Goal: Transaction & Acquisition: Purchase product/service

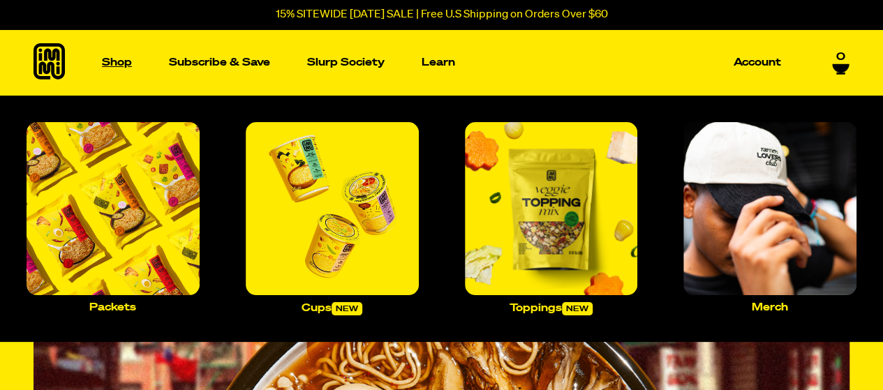
click at [112, 57] on p "Shop" at bounding box center [117, 62] width 30 height 10
click at [369, 217] on img "Main navigation" at bounding box center [332, 208] width 173 height 173
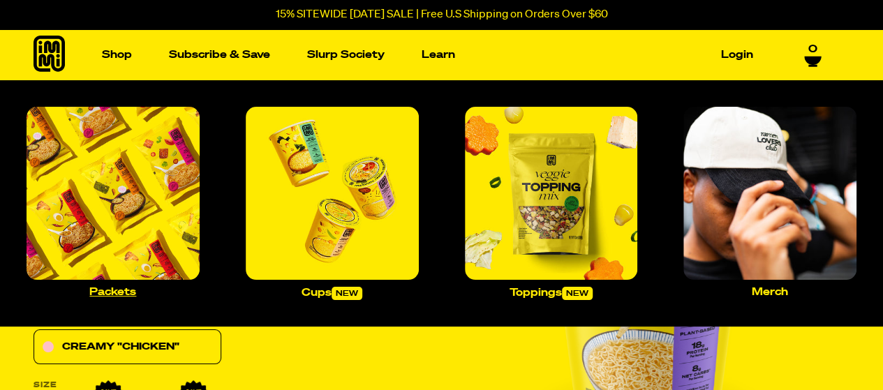
click at [152, 170] on img "Main navigation" at bounding box center [113, 193] width 173 height 173
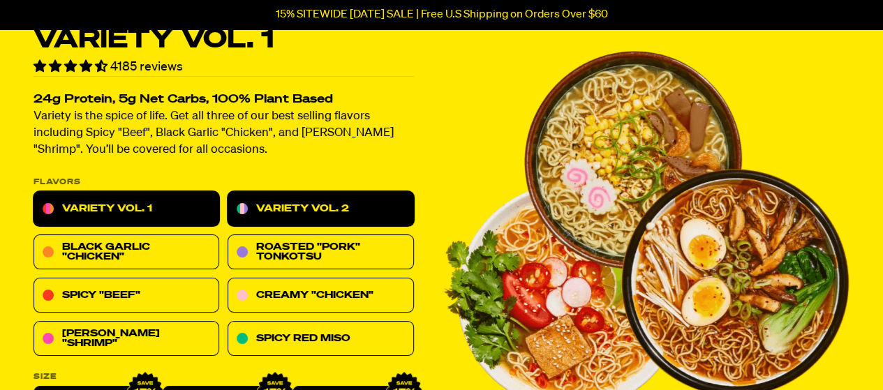
click at [395, 209] on link "Variety Vol. 2" at bounding box center [321, 209] width 186 height 35
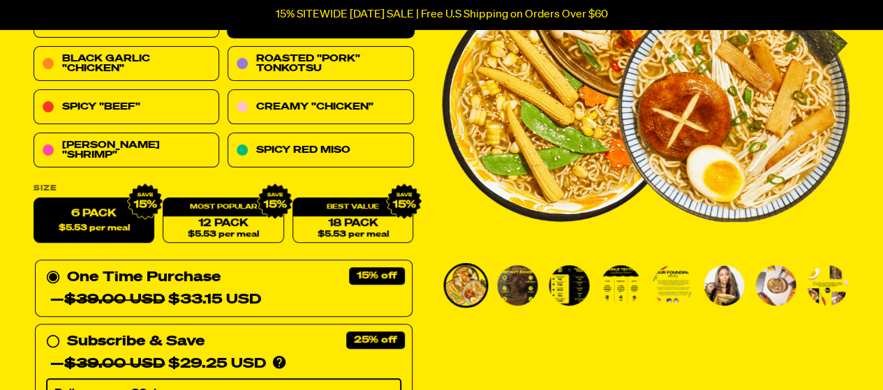
scroll to position [279, 0]
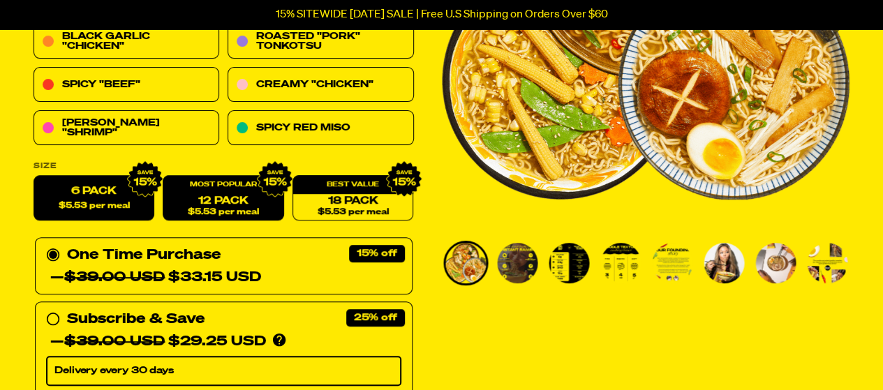
click at [228, 196] on link "12 Pack $5.53 per meal" at bounding box center [223, 198] width 121 height 45
radio input "false"
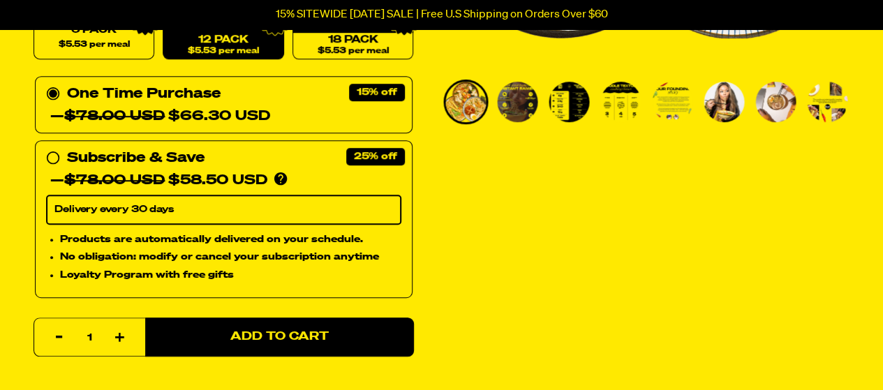
scroll to position [419, 0]
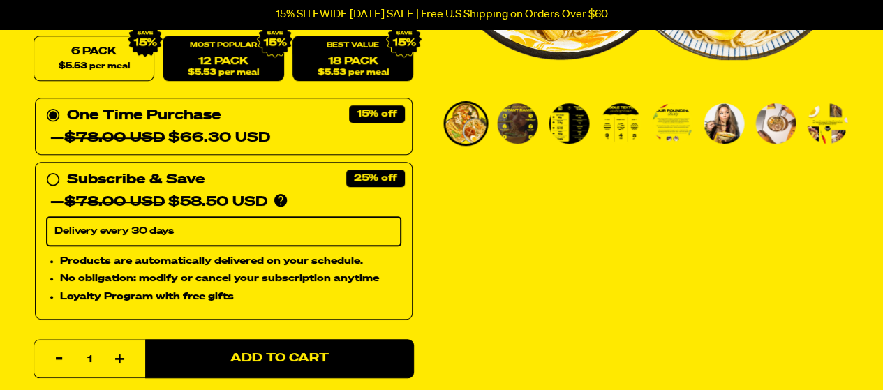
click at [364, 58] on link "18 Pack $5.53 per meal" at bounding box center [352, 58] width 121 height 45
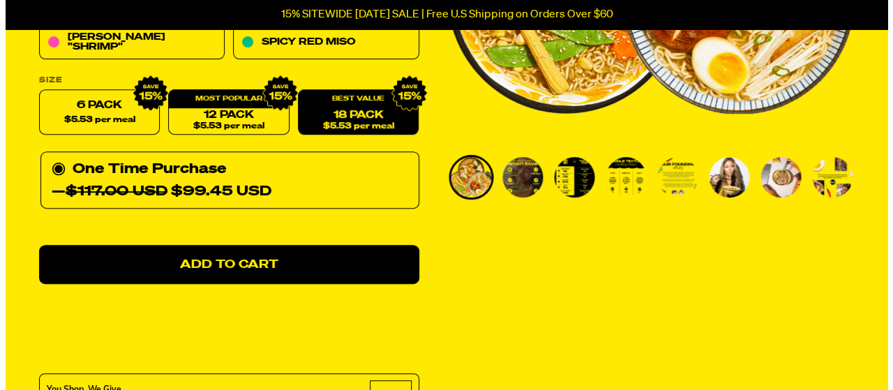
scroll to position [349, 0]
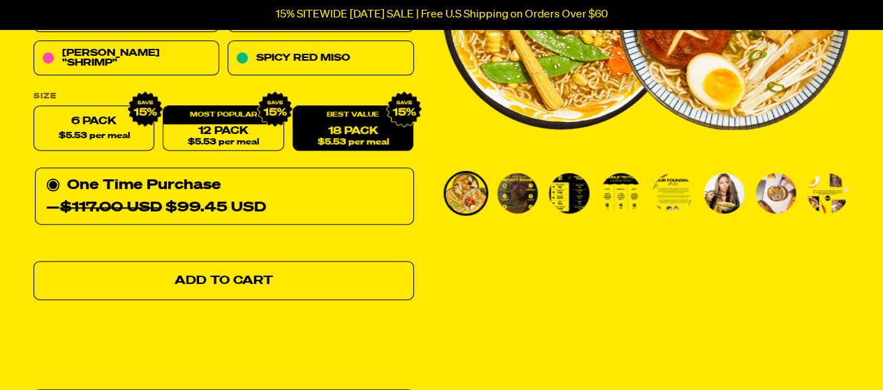
click at [382, 275] on link "Add to Cart" at bounding box center [224, 281] width 380 height 39
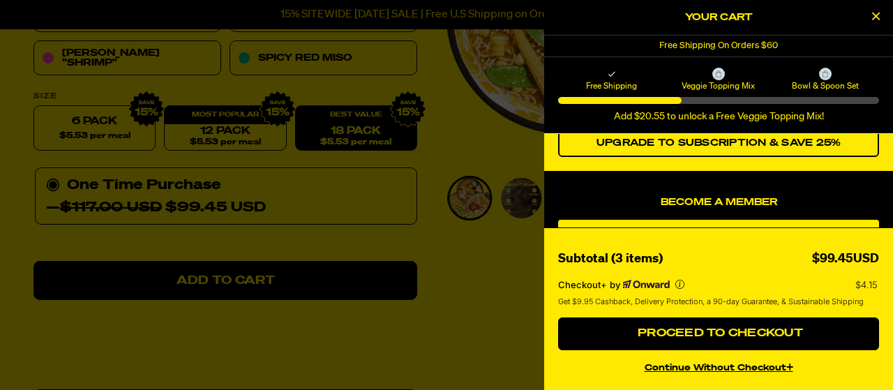
scroll to position [0, 0]
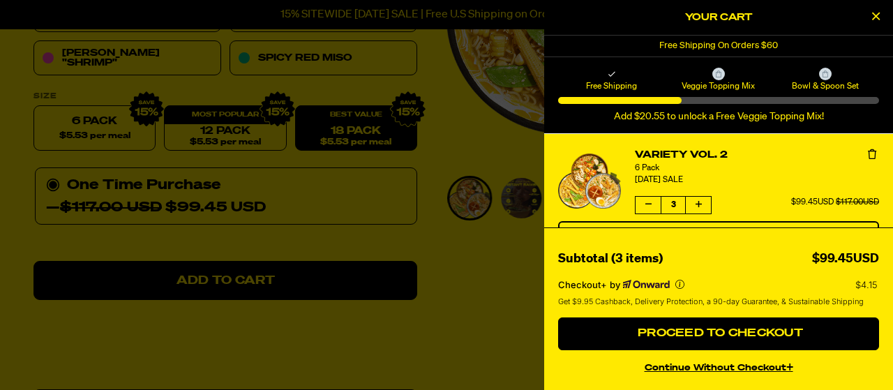
click at [697, 209] on button "Increase quantity of Variety Vol. 2" at bounding box center [698, 205] width 25 height 17
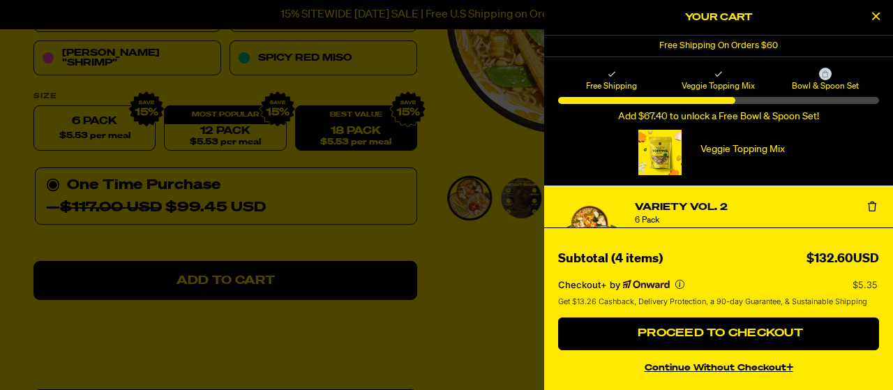
scroll to position [70, 0]
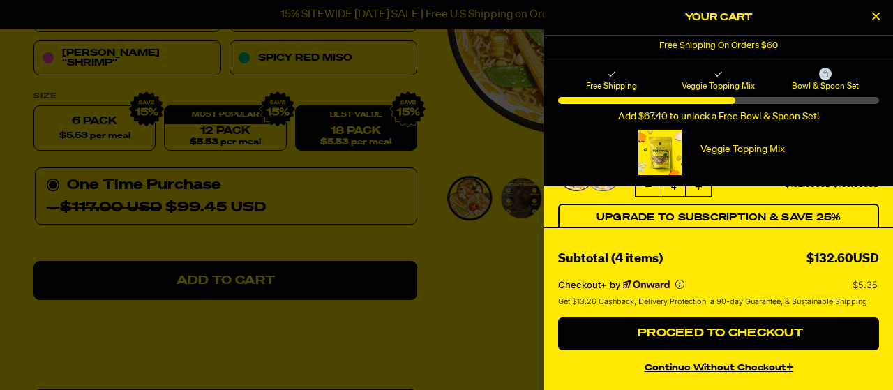
click at [646, 191] on button "Decrease quantity of Variety Vol. 2" at bounding box center [648, 187] width 25 height 17
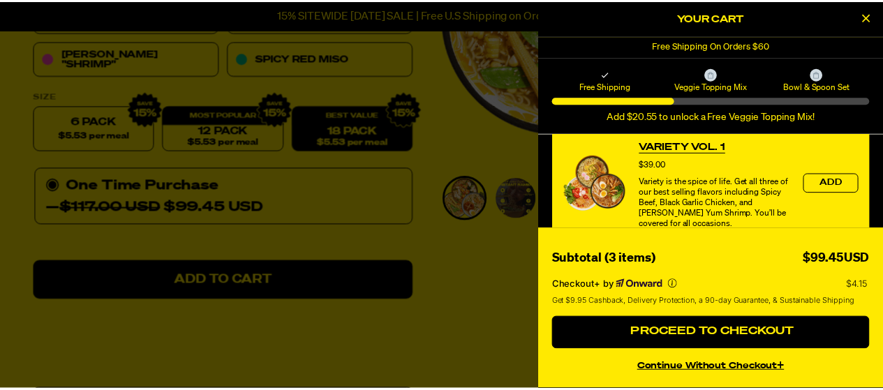
scroll to position [0, 0]
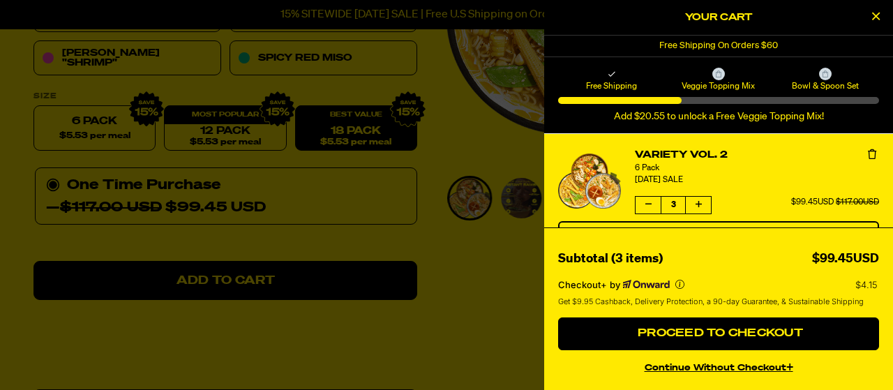
click at [647, 203] on icon "Decrease quantity of Variety Vol. 2" at bounding box center [649, 204] width 6 height 8
click at [448, 259] on div at bounding box center [446, 195] width 893 height 390
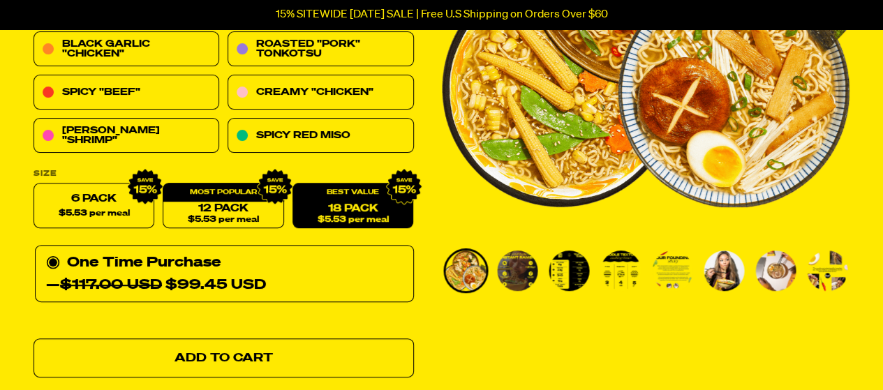
scroll to position [209, 0]
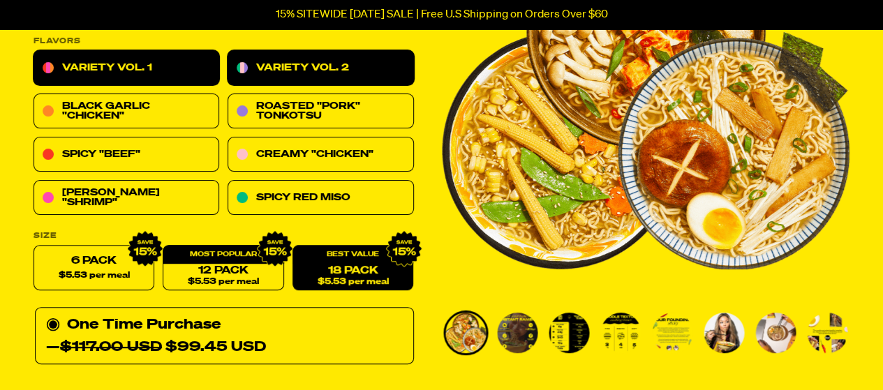
click at [170, 66] on link "Variety Vol. 1" at bounding box center [127, 68] width 186 height 35
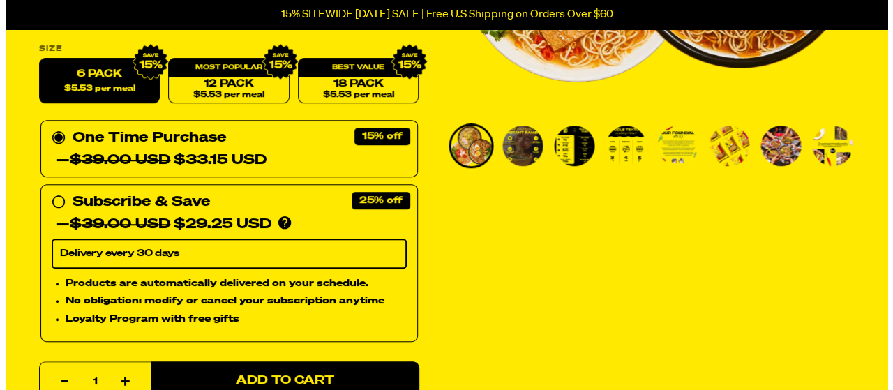
scroll to position [419, 0]
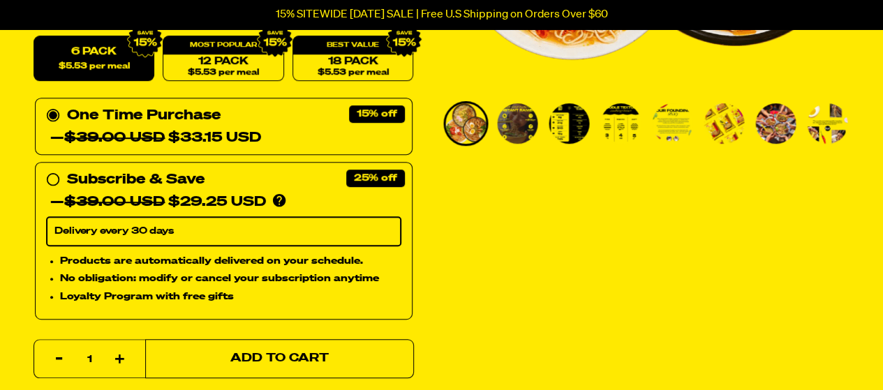
click at [359, 347] on button "Add to Cart" at bounding box center [279, 358] width 269 height 39
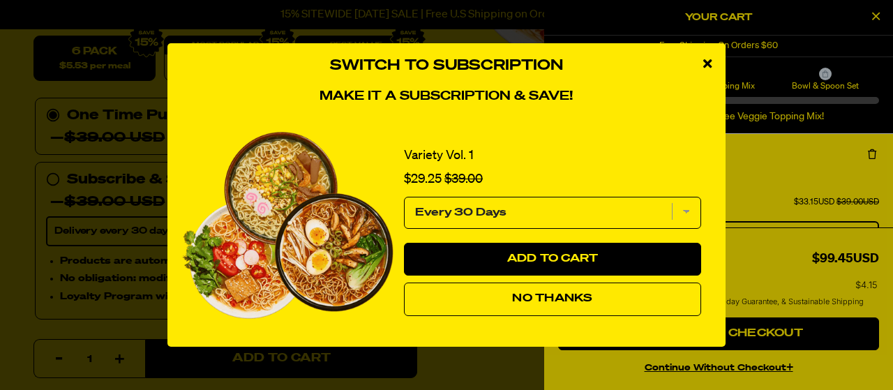
click at [708, 64] on icon "close modal" at bounding box center [708, 63] width 8 height 13
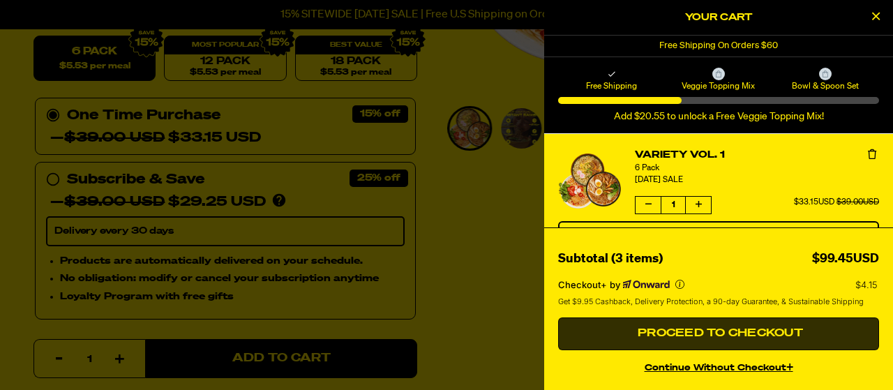
click at [757, 336] on span "Proceed to Checkout" at bounding box center [718, 333] width 169 height 11
